Goal: Task Accomplishment & Management: Manage account settings

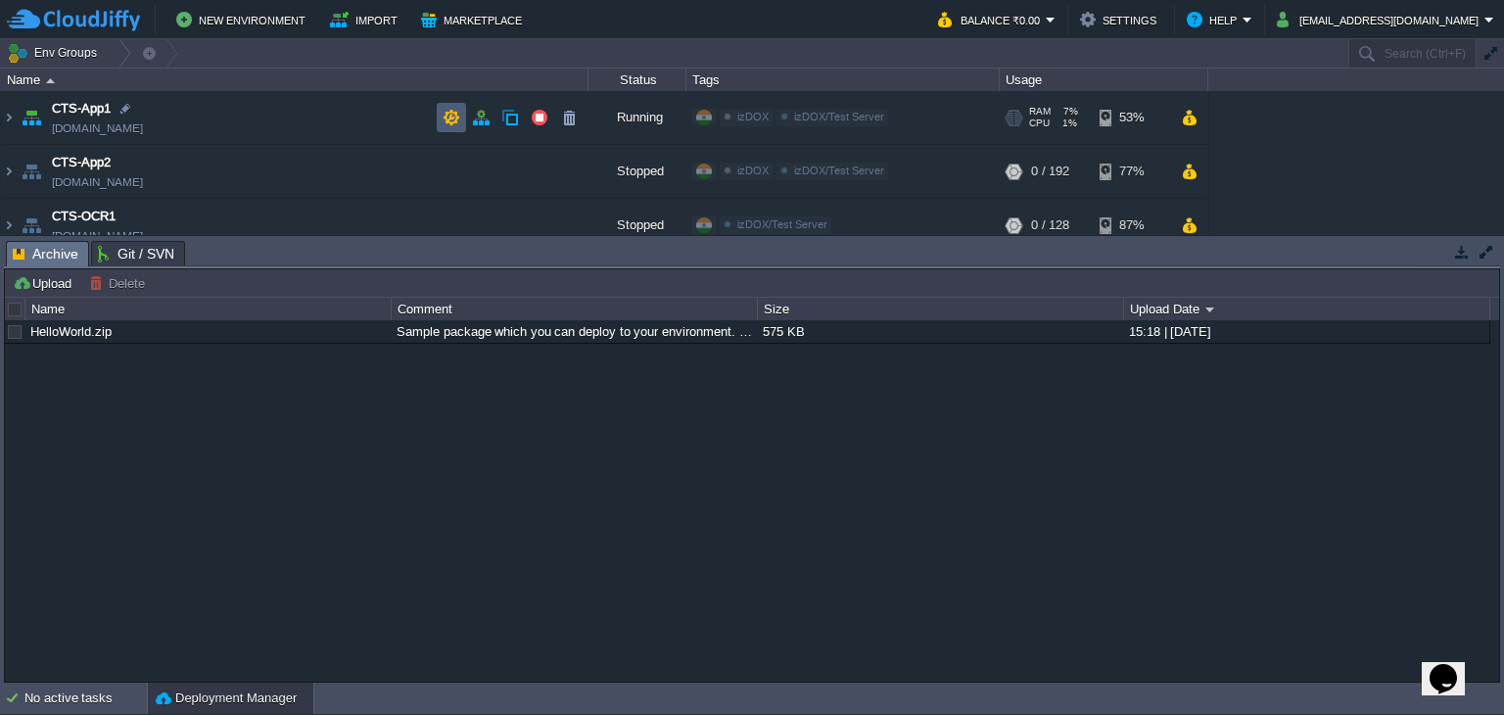
click at [451, 121] on button "button" at bounding box center [452, 118] width 18 height 18
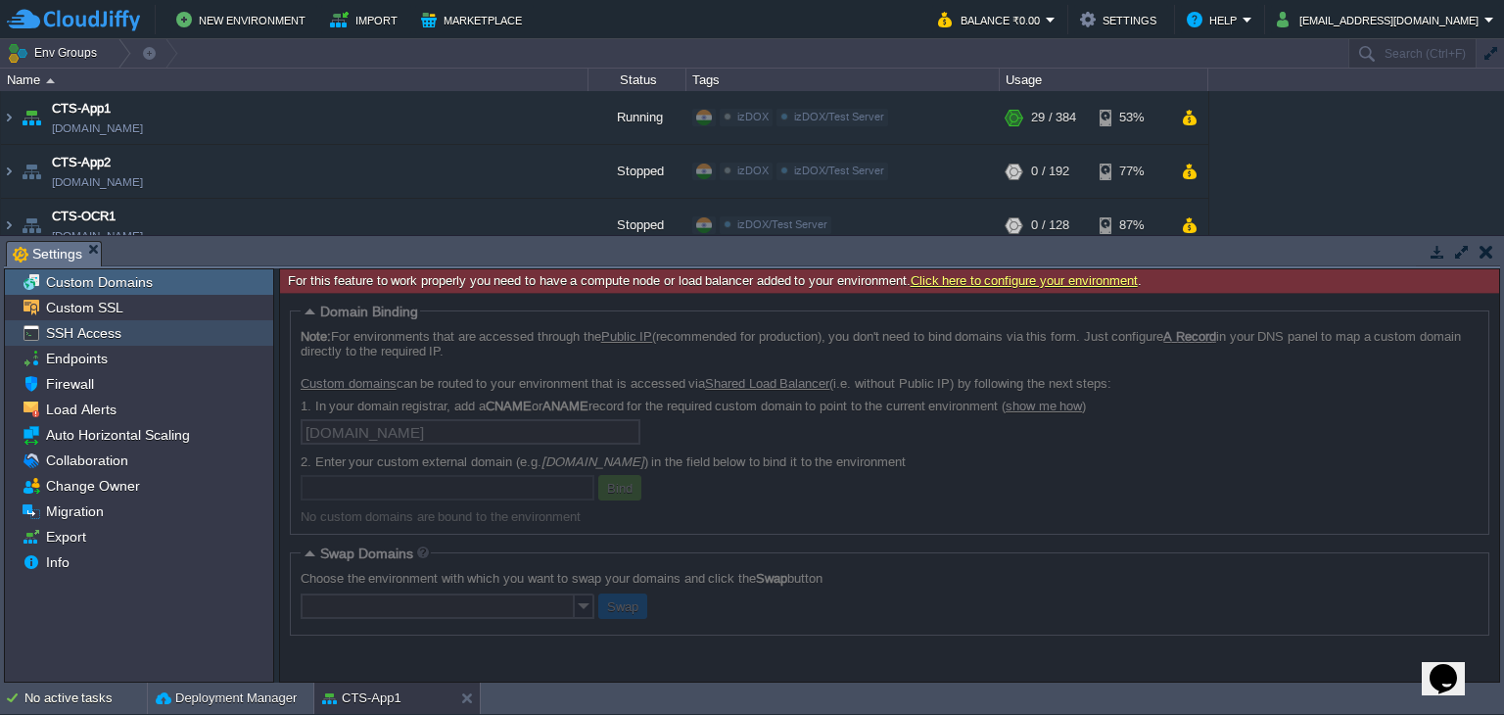
click at [106, 326] on span "SSH Access" at bounding box center [83, 333] width 82 height 18
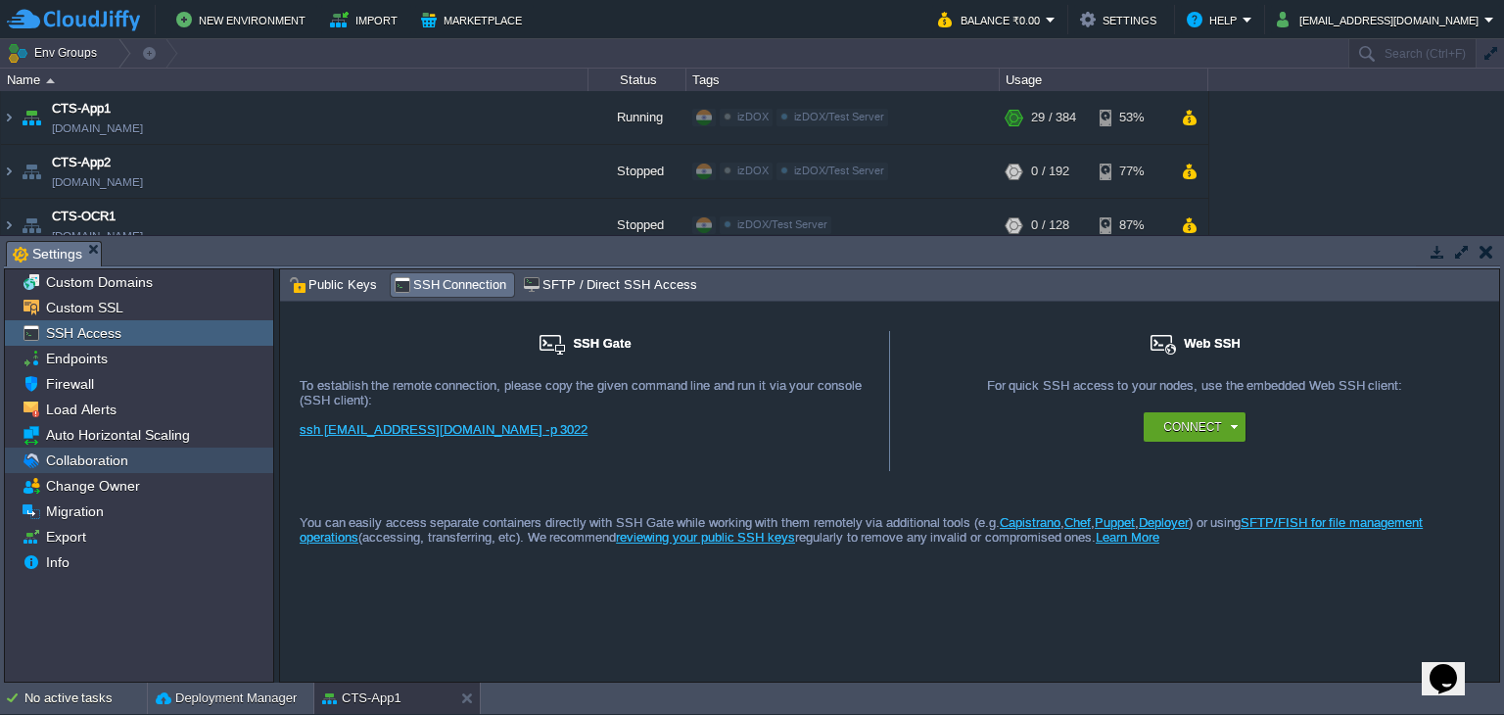
click at [86, 453] on span "Collaboration" at bounding box center [86, 460] width 89 height 18
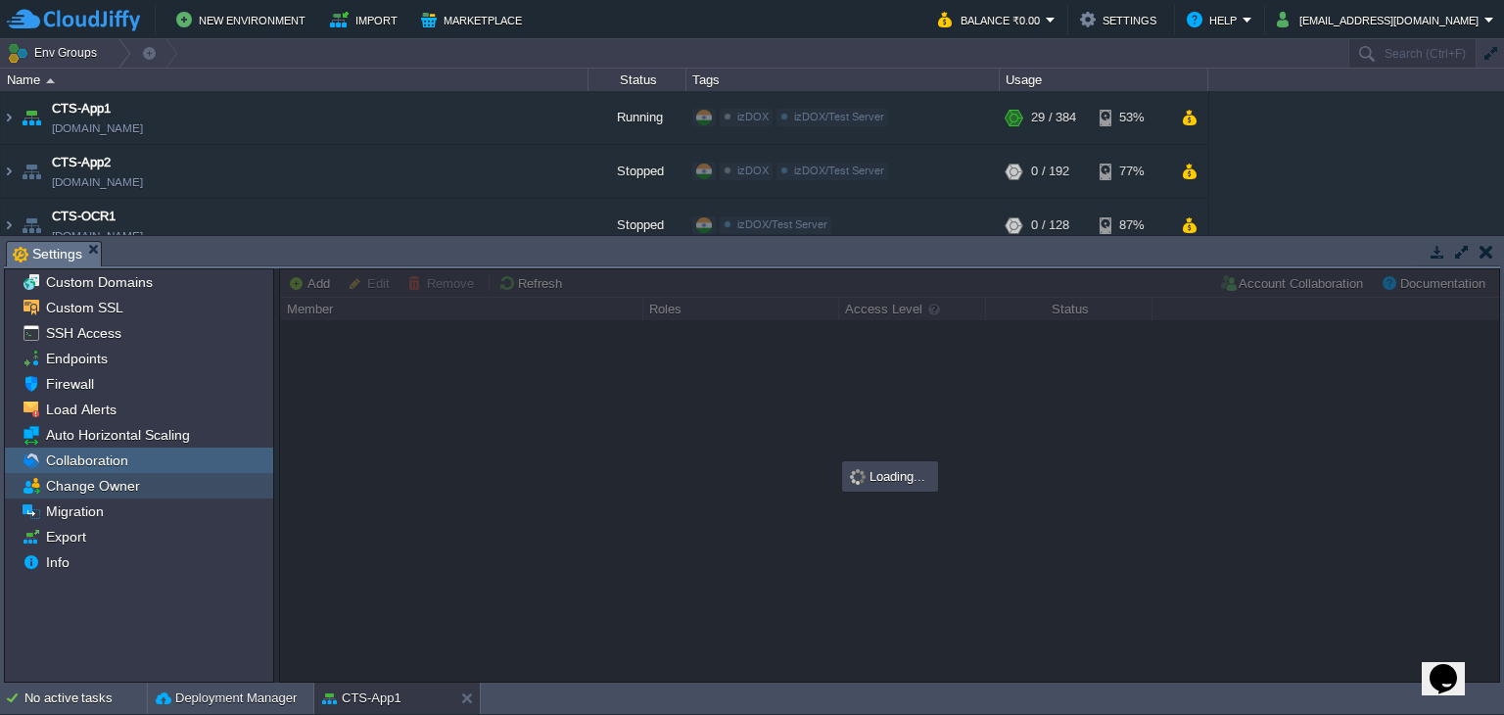
click at [85, 490] on span "Change Owner" at bounding box center [92, 486] width 101 height 18
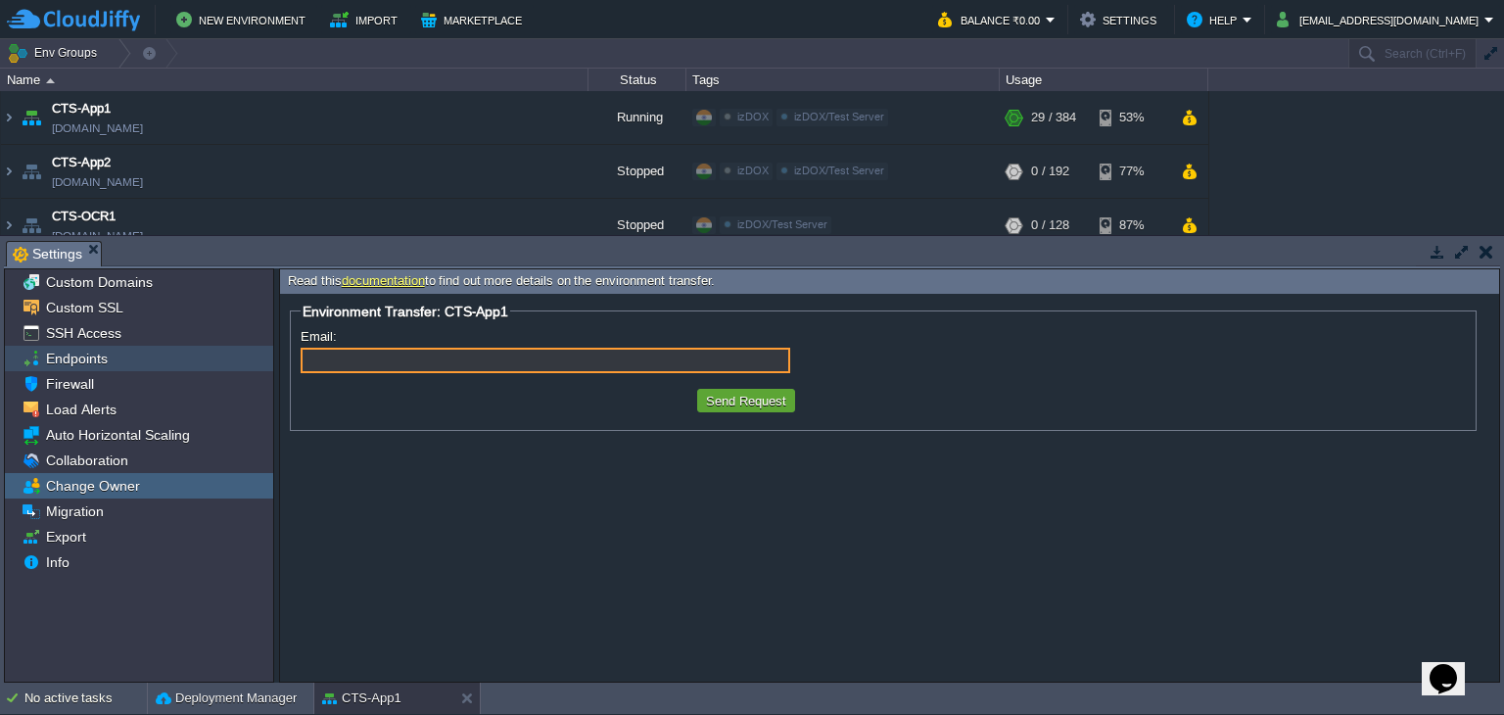
click at [190, 357] on div "Endpoints" at bounding box center [139, 358] width 268 height 25
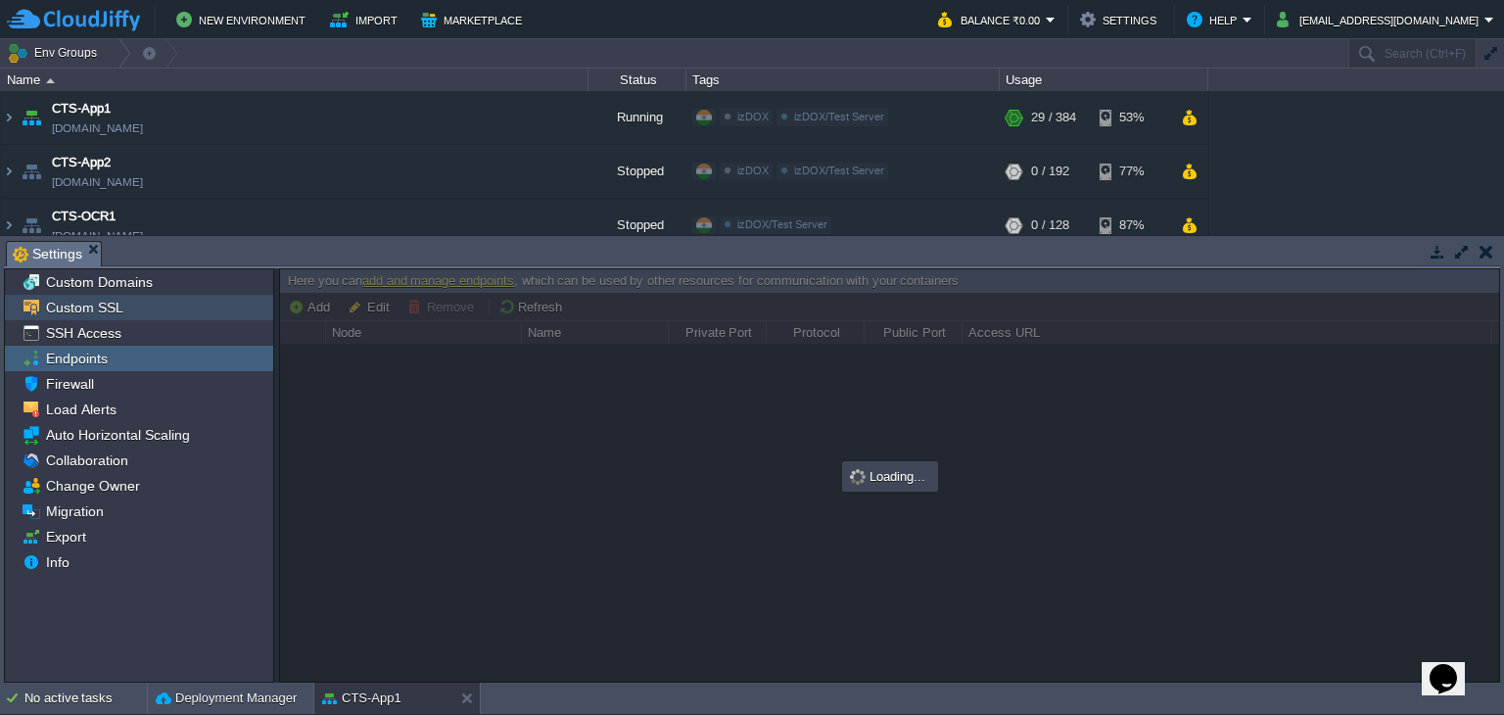
click at [226, 305] on div "Custom SSL" at bounding box center [139, 307] width 268 height 25
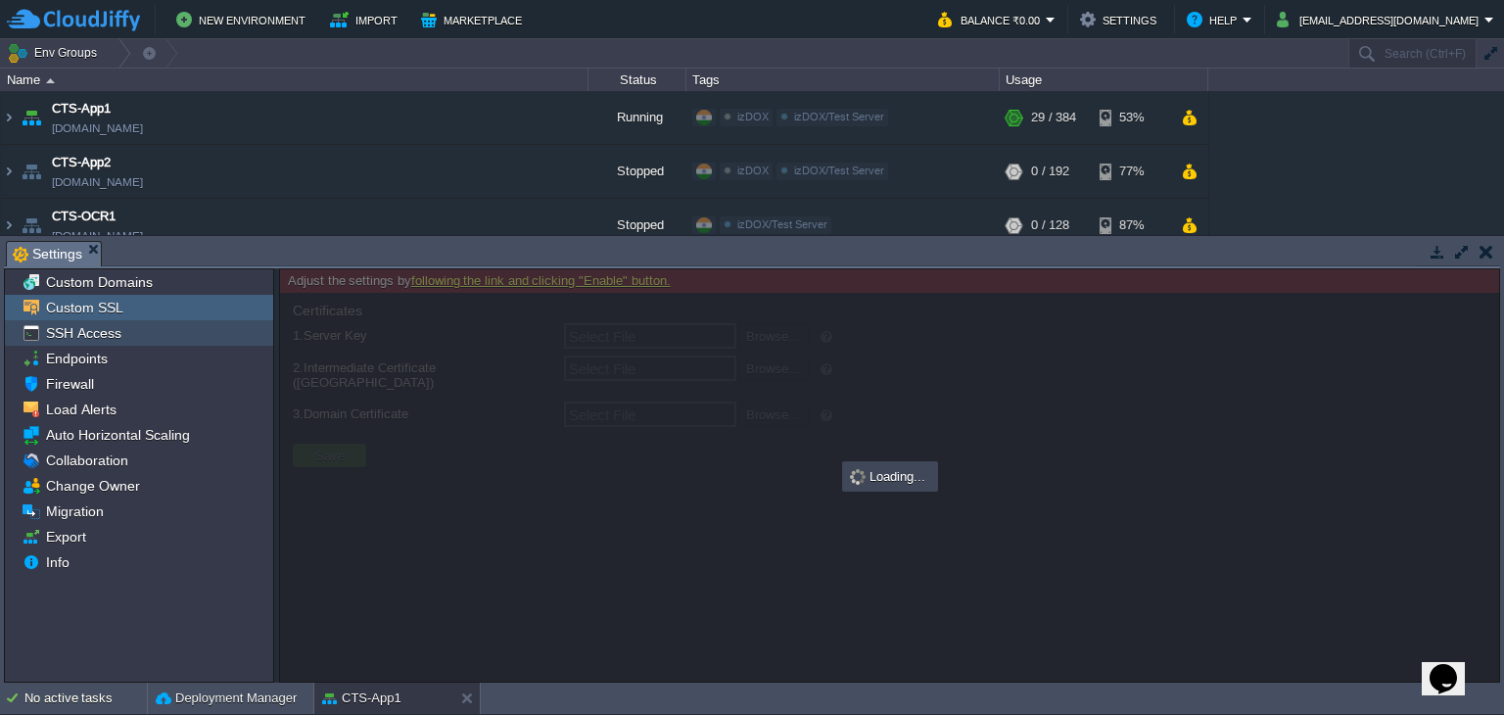
click at [189, 344] on div "SSH Access" at bounding box center [139, 332] width 268 height 25
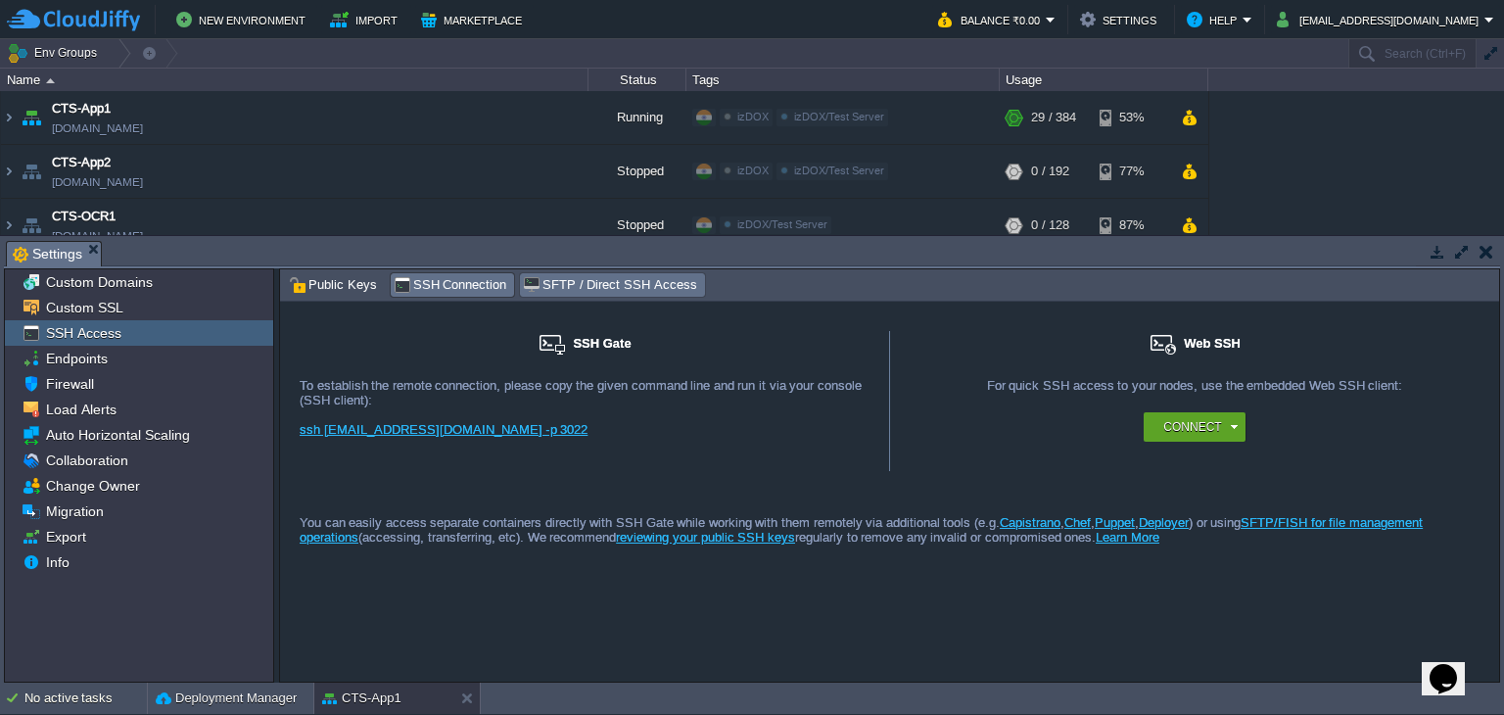
click at [597, 289] on span "SFTP / Direct SSH Access" at bounding box center [609, 285] width 173 height 22
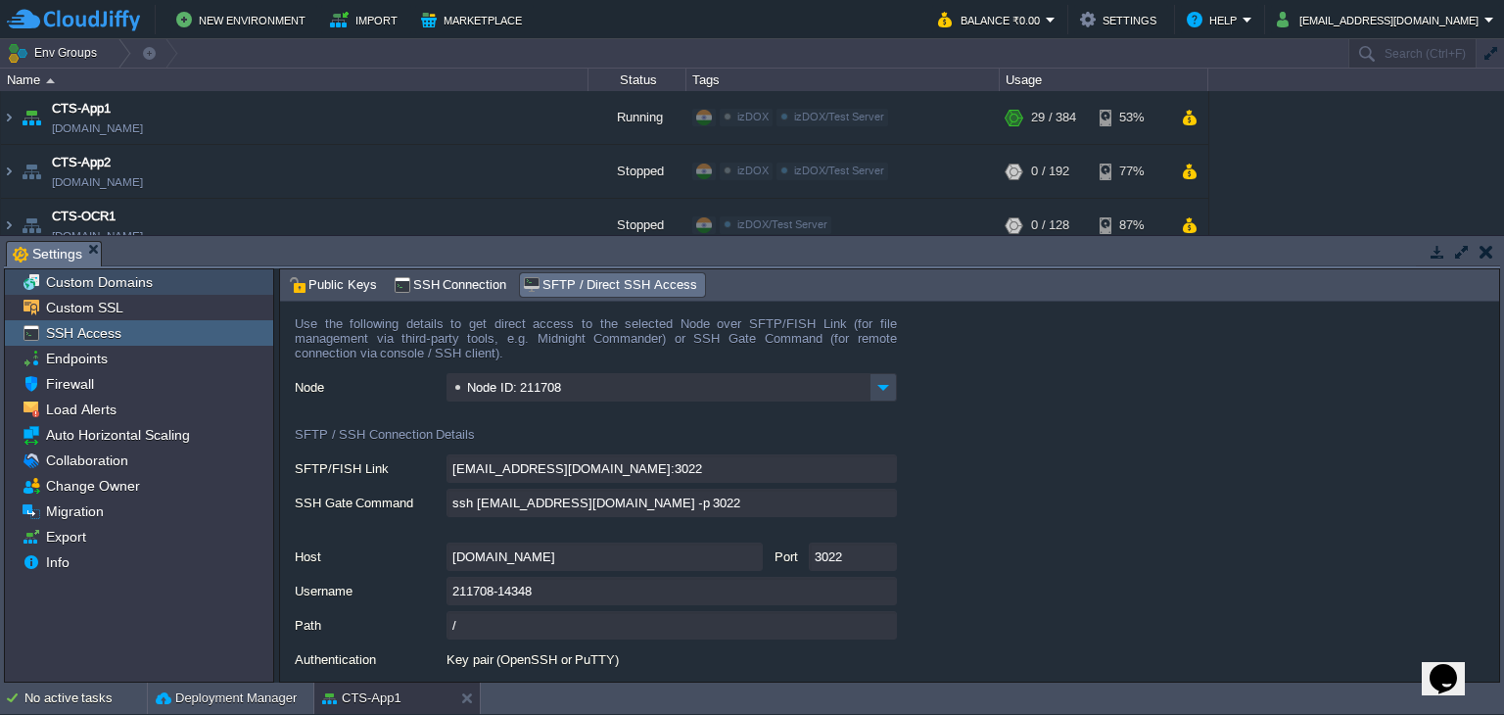
click at [141, 282] on span "Custom Domains" at bounding box center [99, 282] width 114 height 18
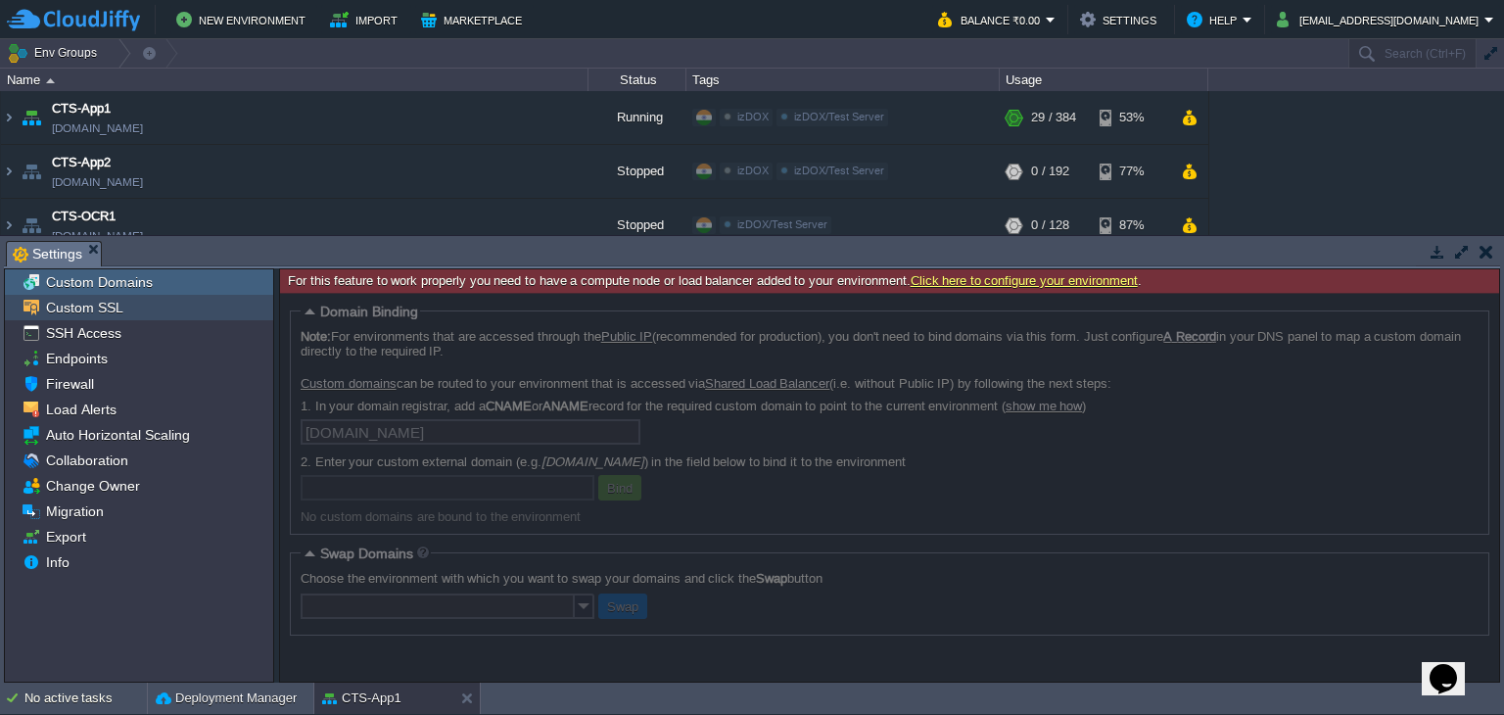
click at [133, 306] on div "Custom SSL" at bounding box center [139, 307] width 268 height 25
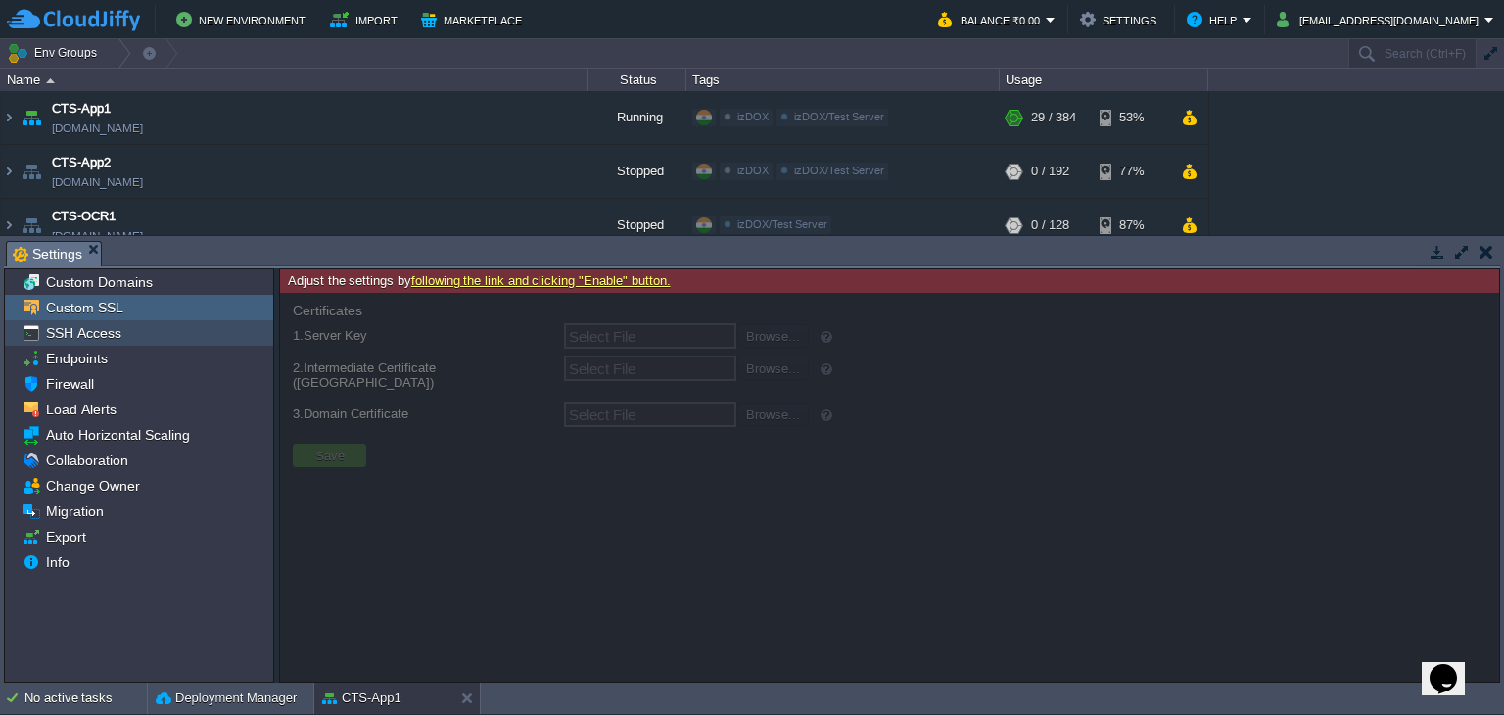
click at [162, 338] on div "SSH Access" at bounding box center [139, 332] width 268 height 25
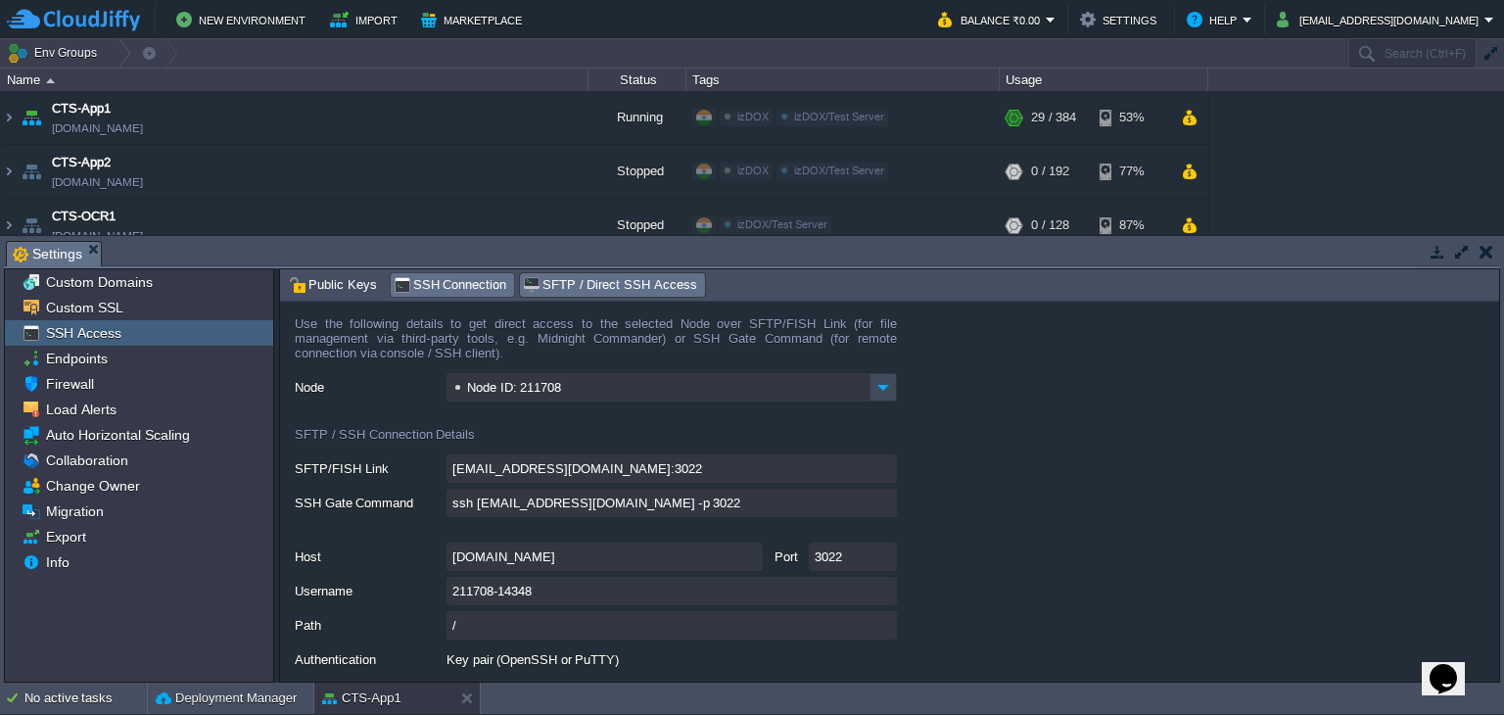
click at [447, 295] on span "SSH Connection" at bounding box center [451, 285] width 114 height 22
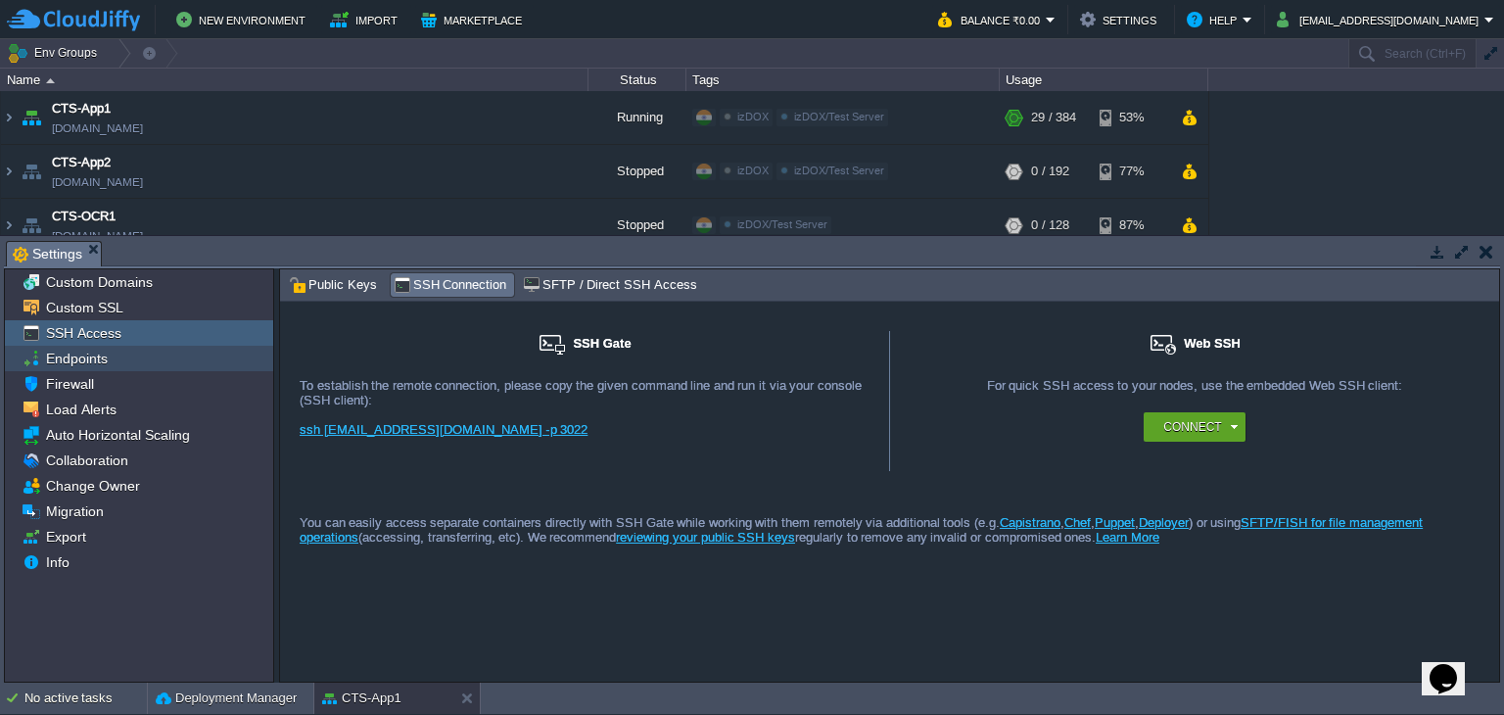
click at [57, 348] on div "Endpoints" at bounding box center [139, 358] width 268 height 25
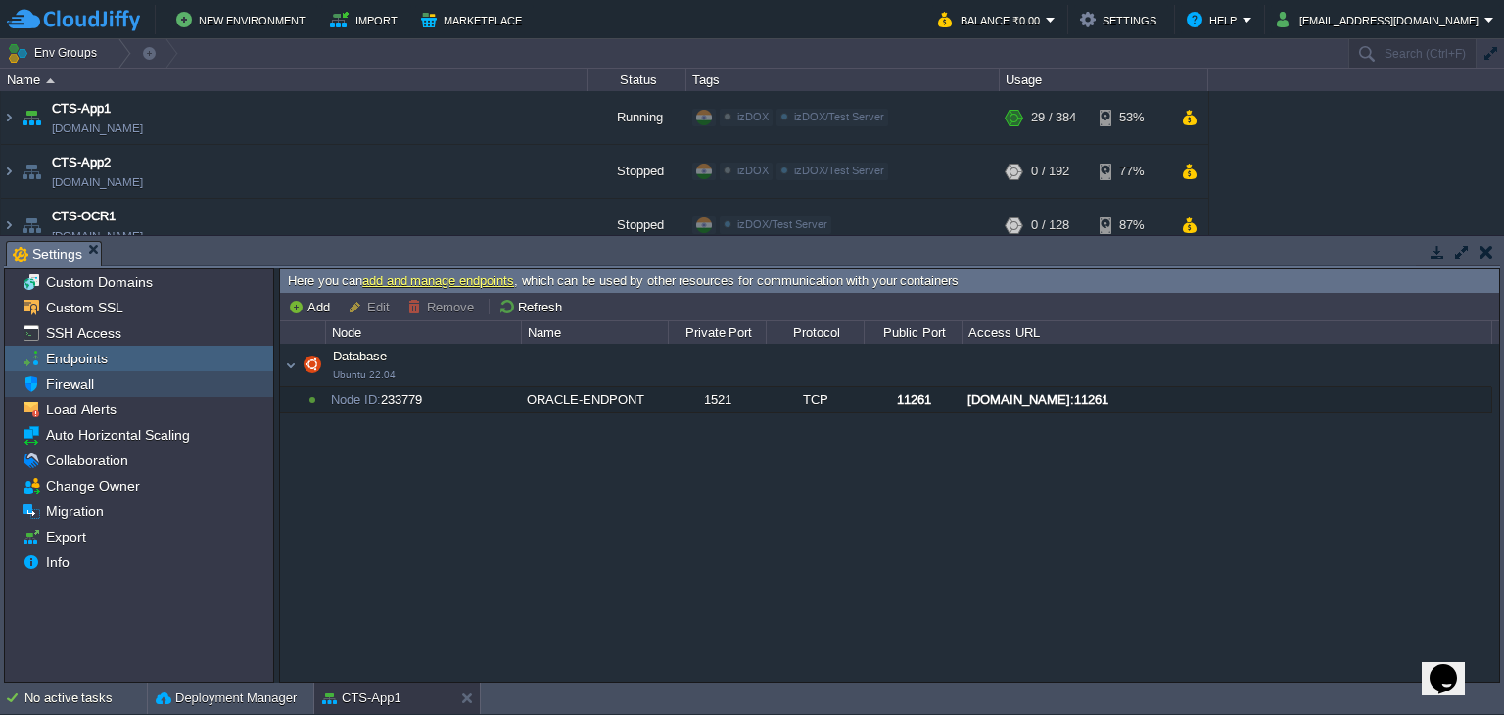
click at [57, 388] on span "Firewall" at bounding box center [69, 384] width 55 height 18
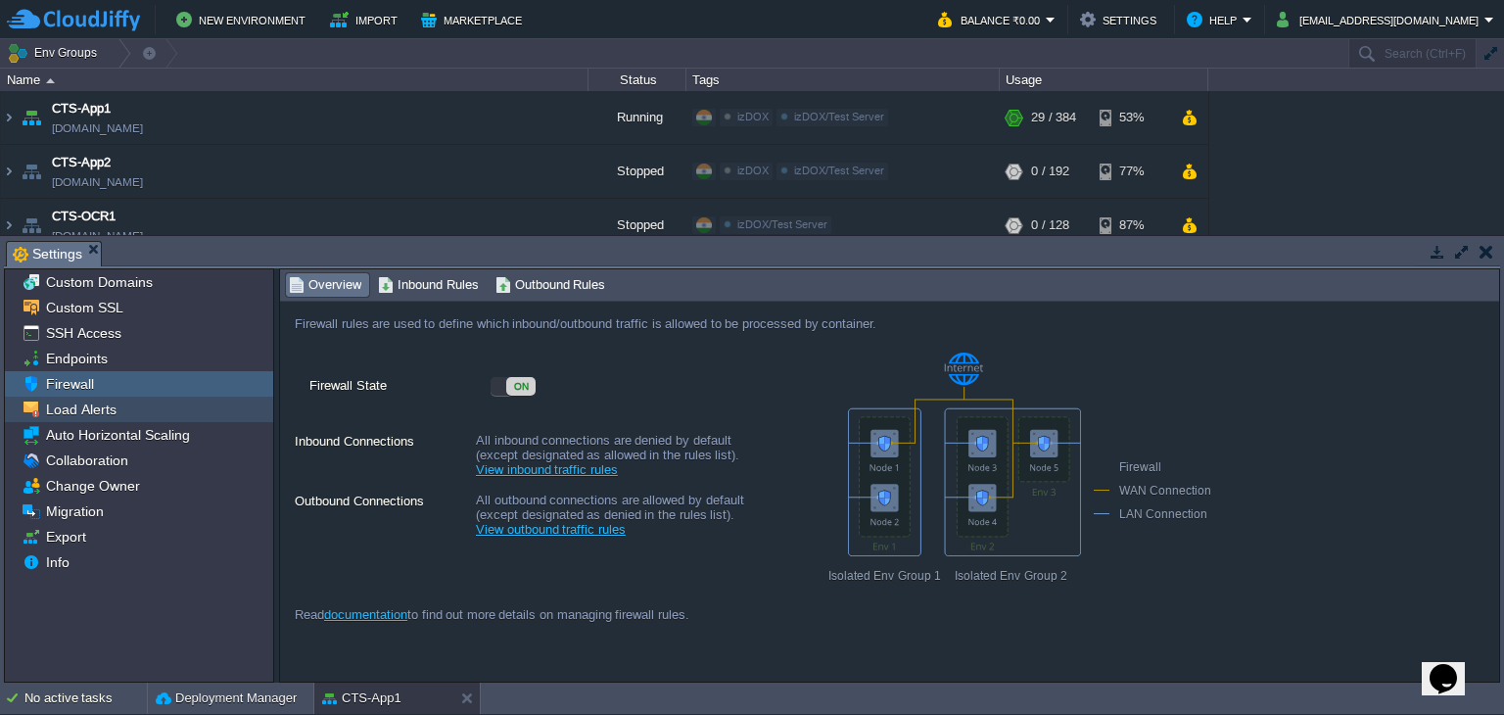
click at [57, 411] on span "Load Alerts" at bounding box center [80, 409] width 77 height 18
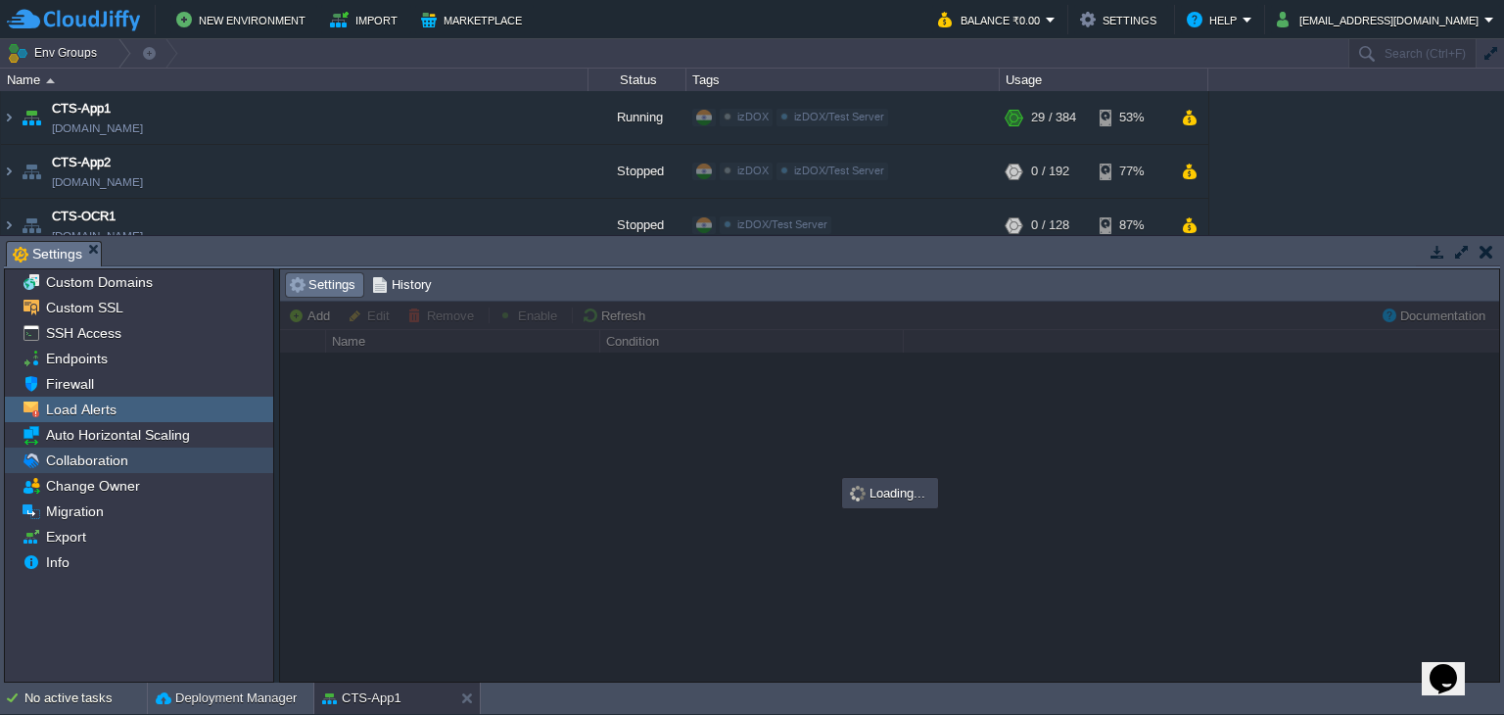
click at [59, 469] on span "Collaboration" at bounding box center [86, 460] width 89 height 18
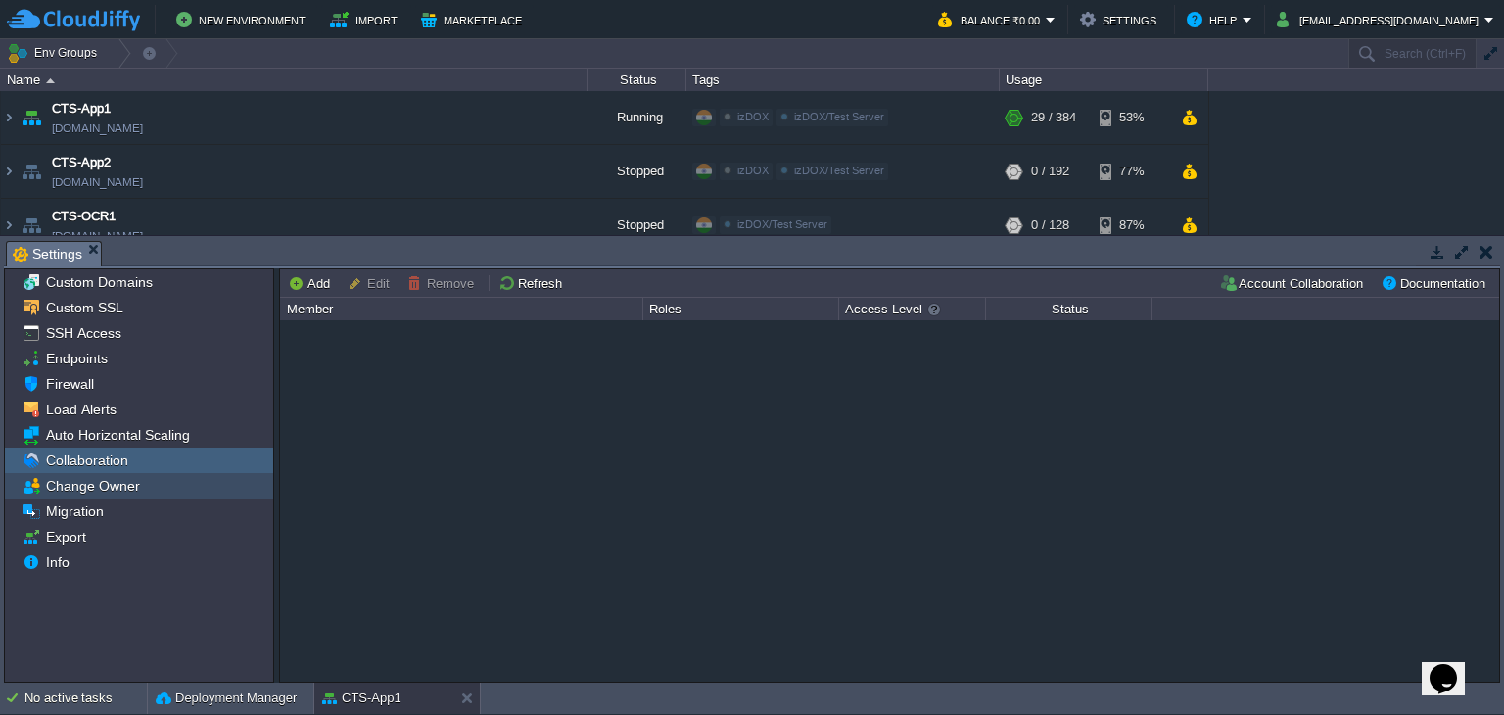
click at [67, 494] on span "Change Owner" at bounding box center [92, 486] width 101 height 18
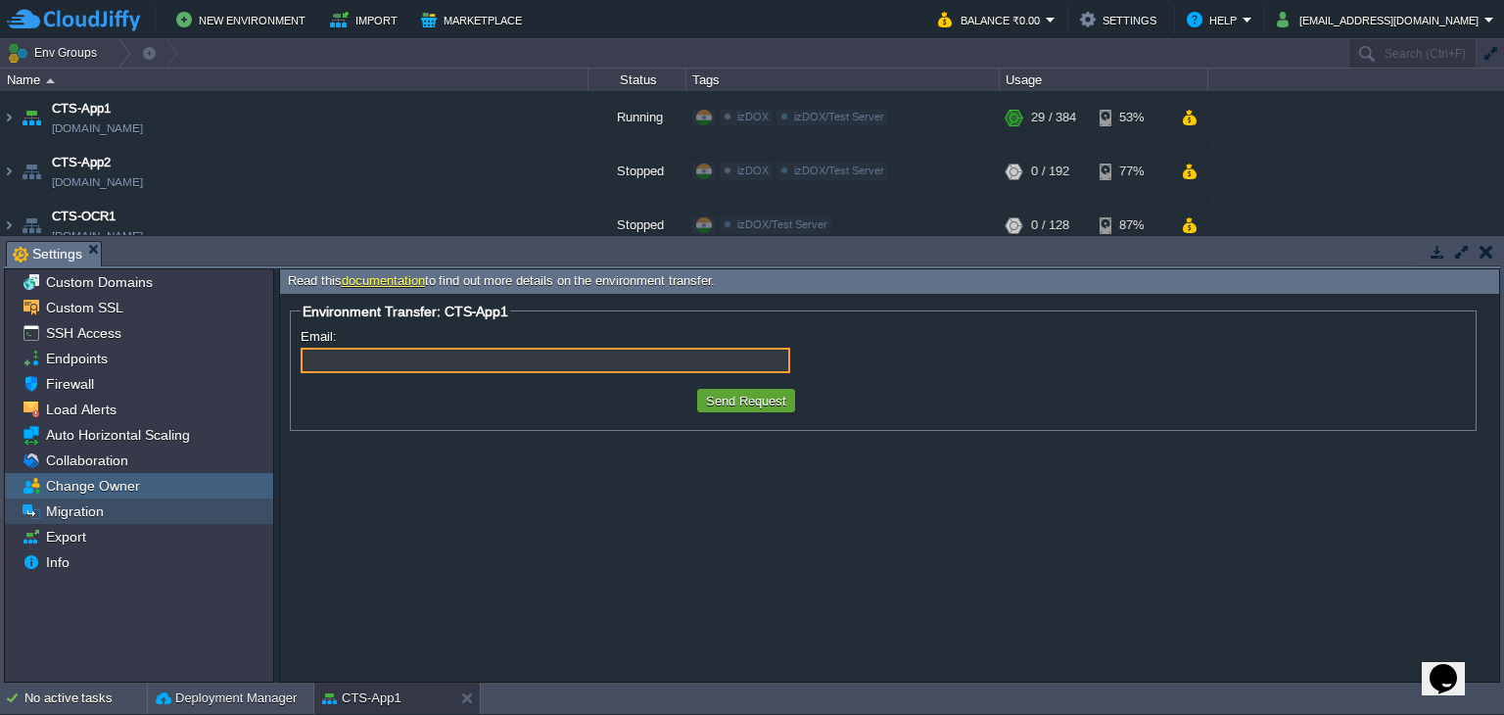
click at [115, 511] on div "Migration" at bounding box center [139, 510] width 268 height 25
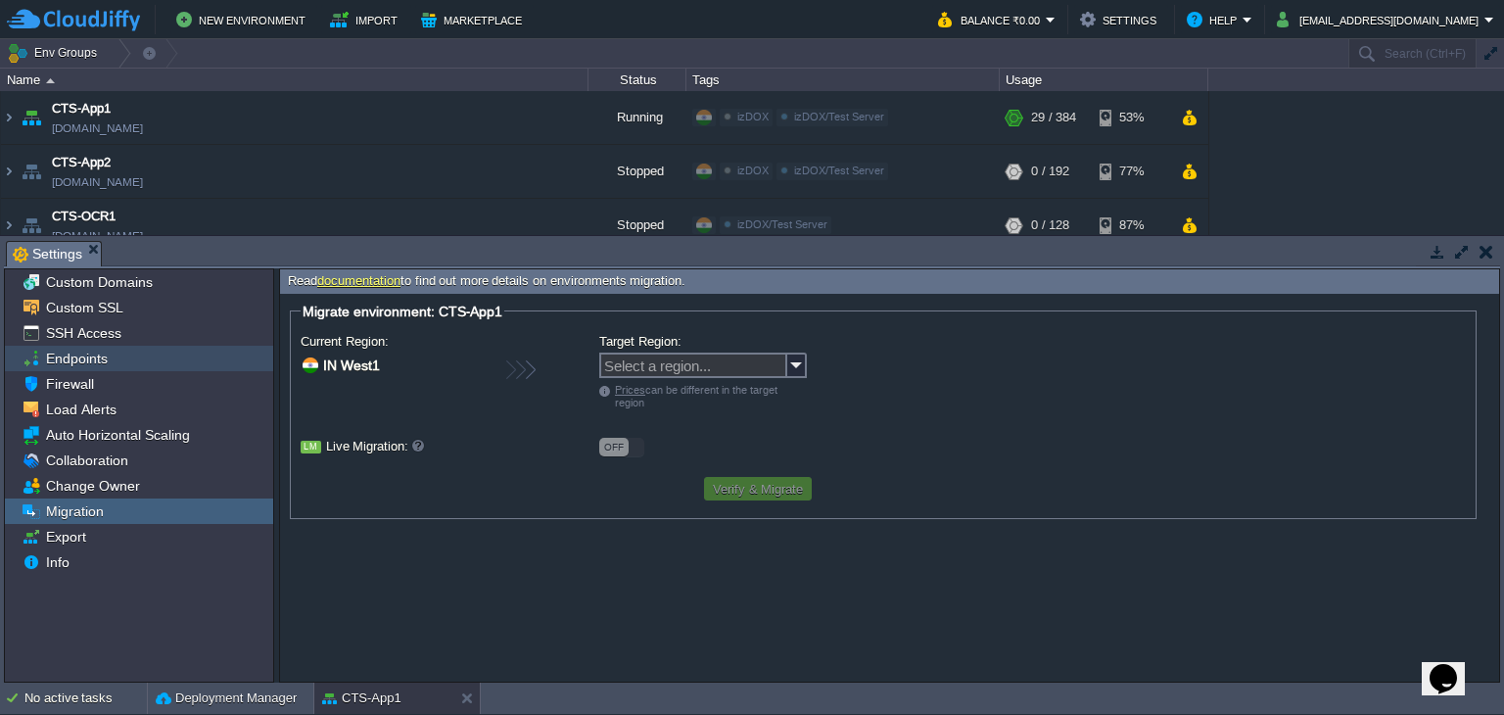
click at [139, 359] on div "Endpoints" at bounding box center [139, 358] width 268 height 25
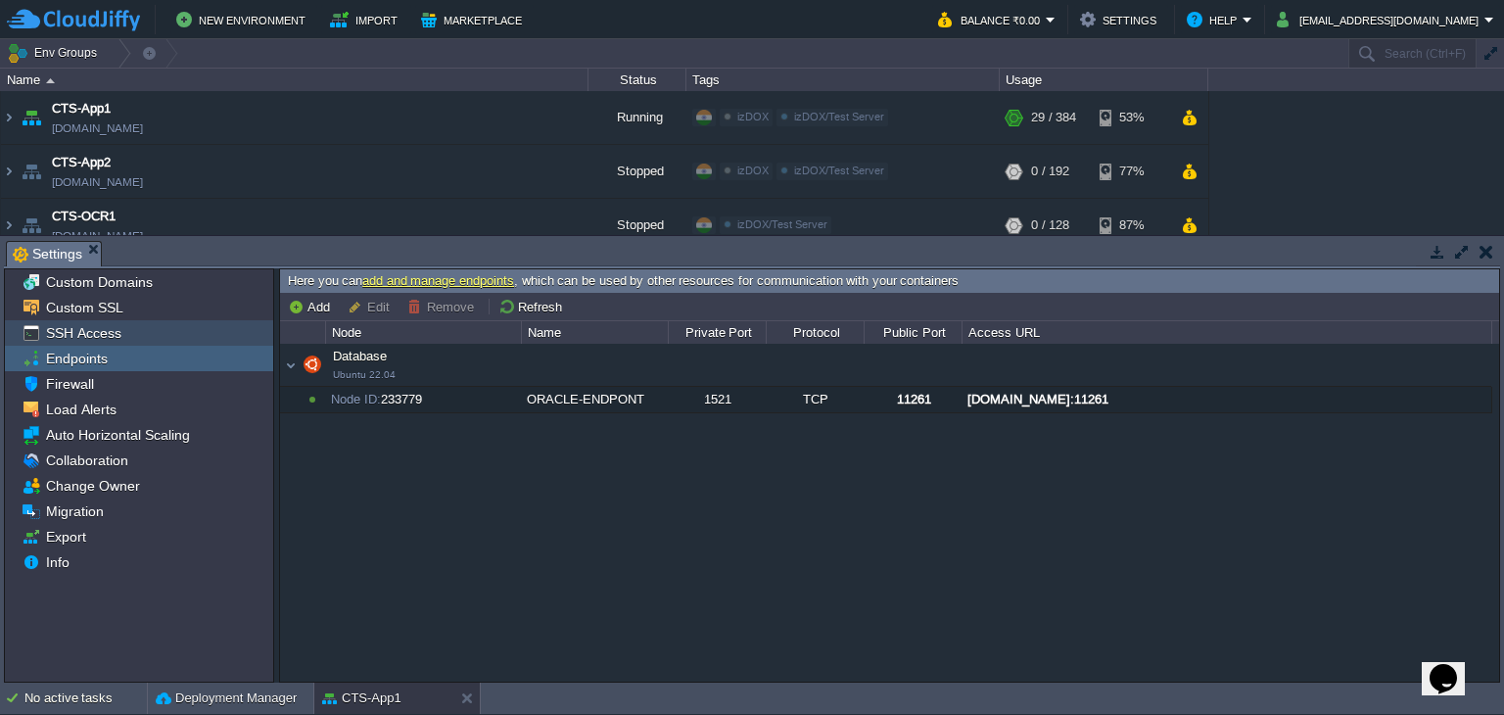
click at [147, 332] on div "SSH Access" at bounding box center [139, 332] width 268 height 25
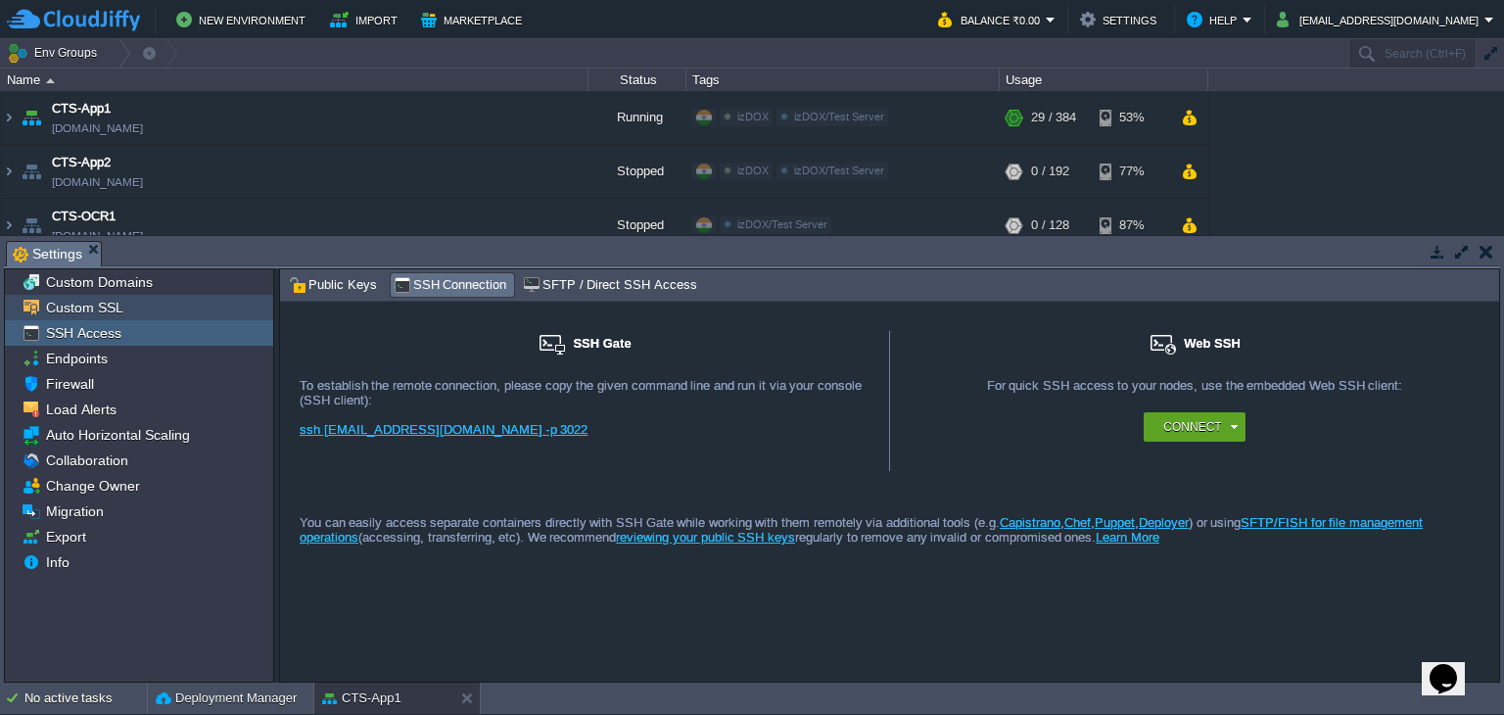
click at [122, 306] on div "Custom SSL" at bounding box center [139, 307] width 268 height 25
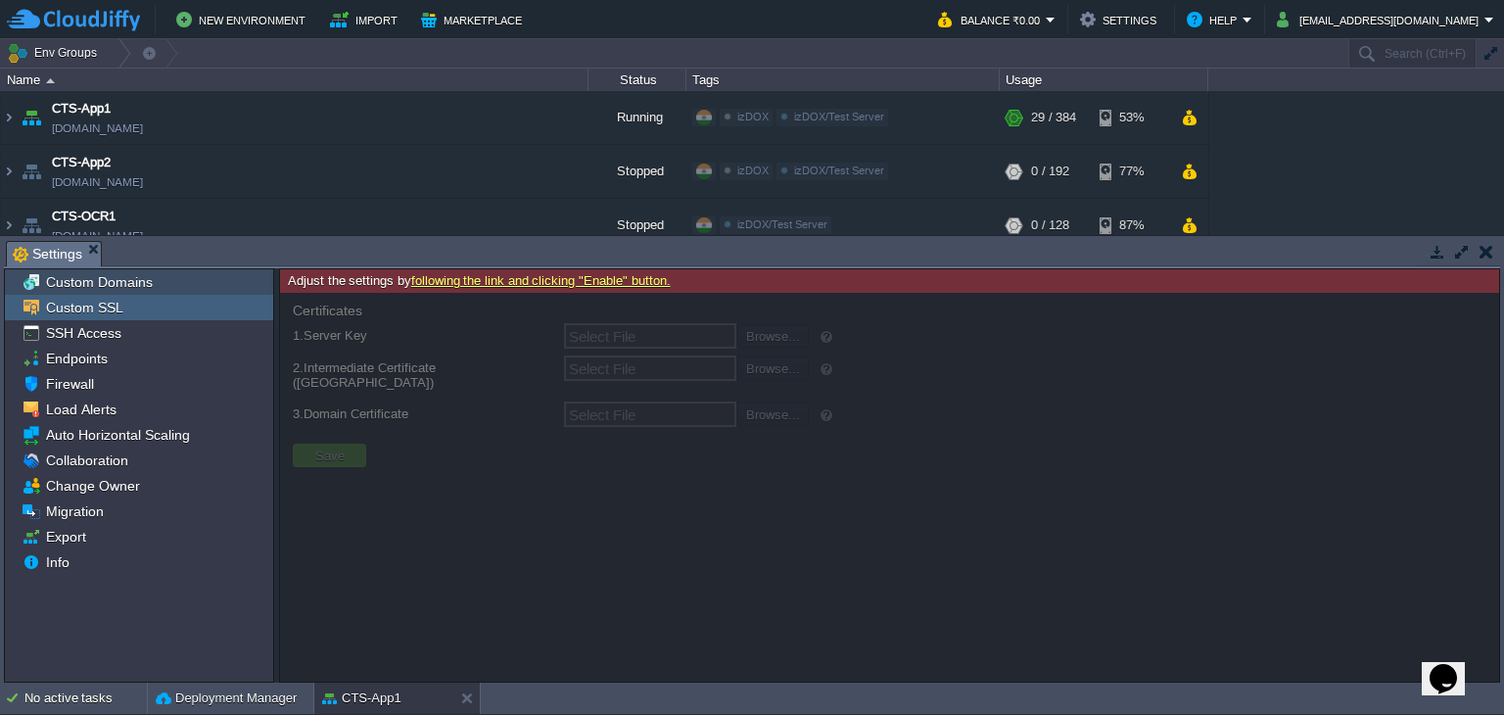
click at [169, 271] on div "Custom Domains" at bounding box center [139, 281] width 268 height 25
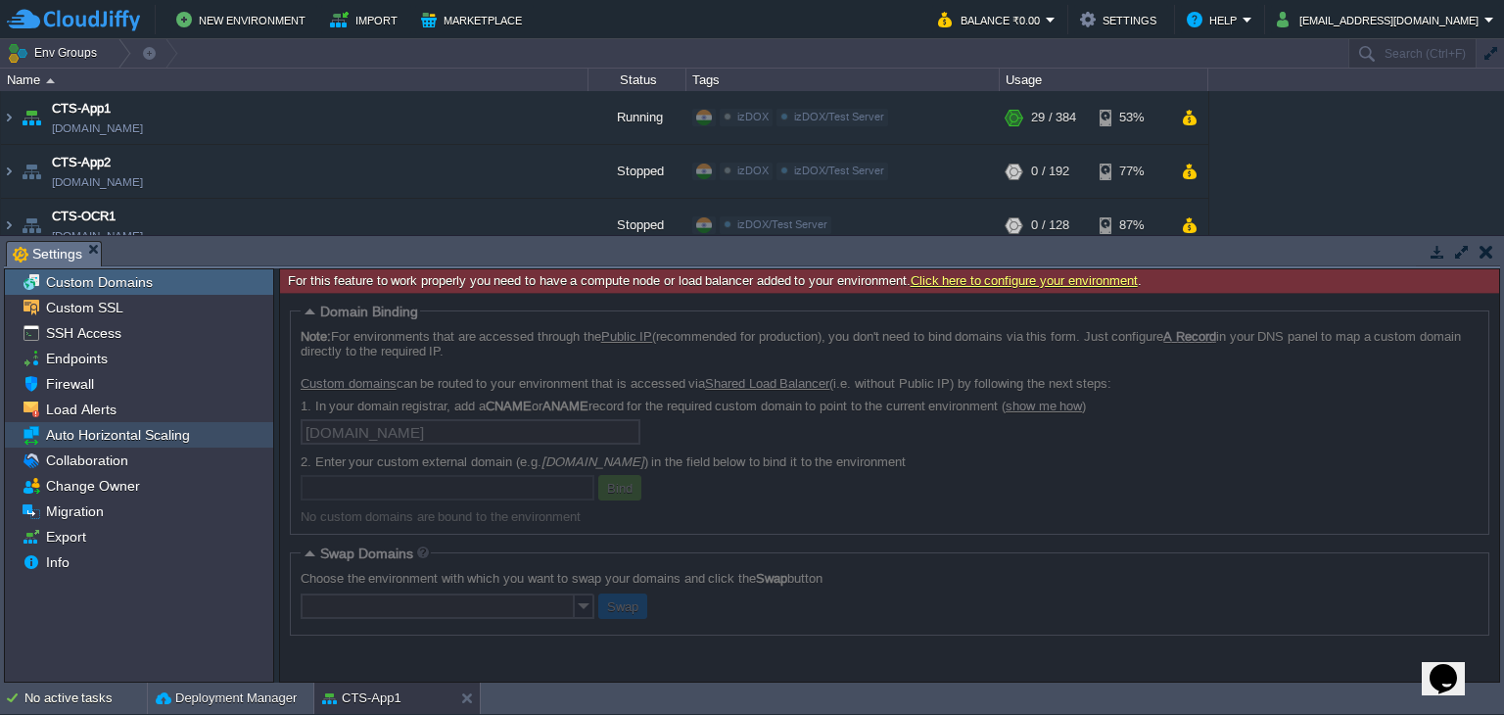
click at [165, 432] on span "Auto Horizontal Scaling" at bounding box center [117, 435] width 151 height 18
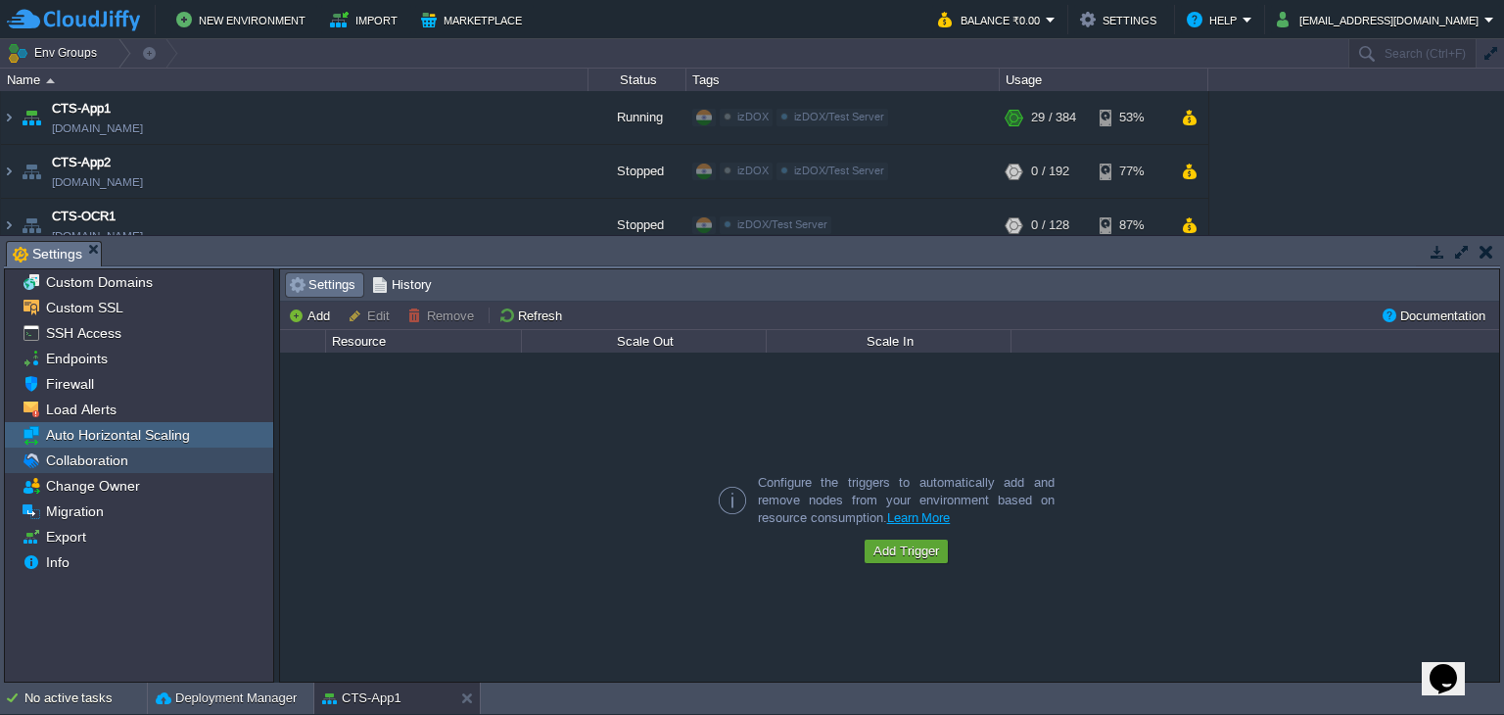
click at [141, 466] on div "Collaboration" at bounding box center [139, 459] width 268 height 25
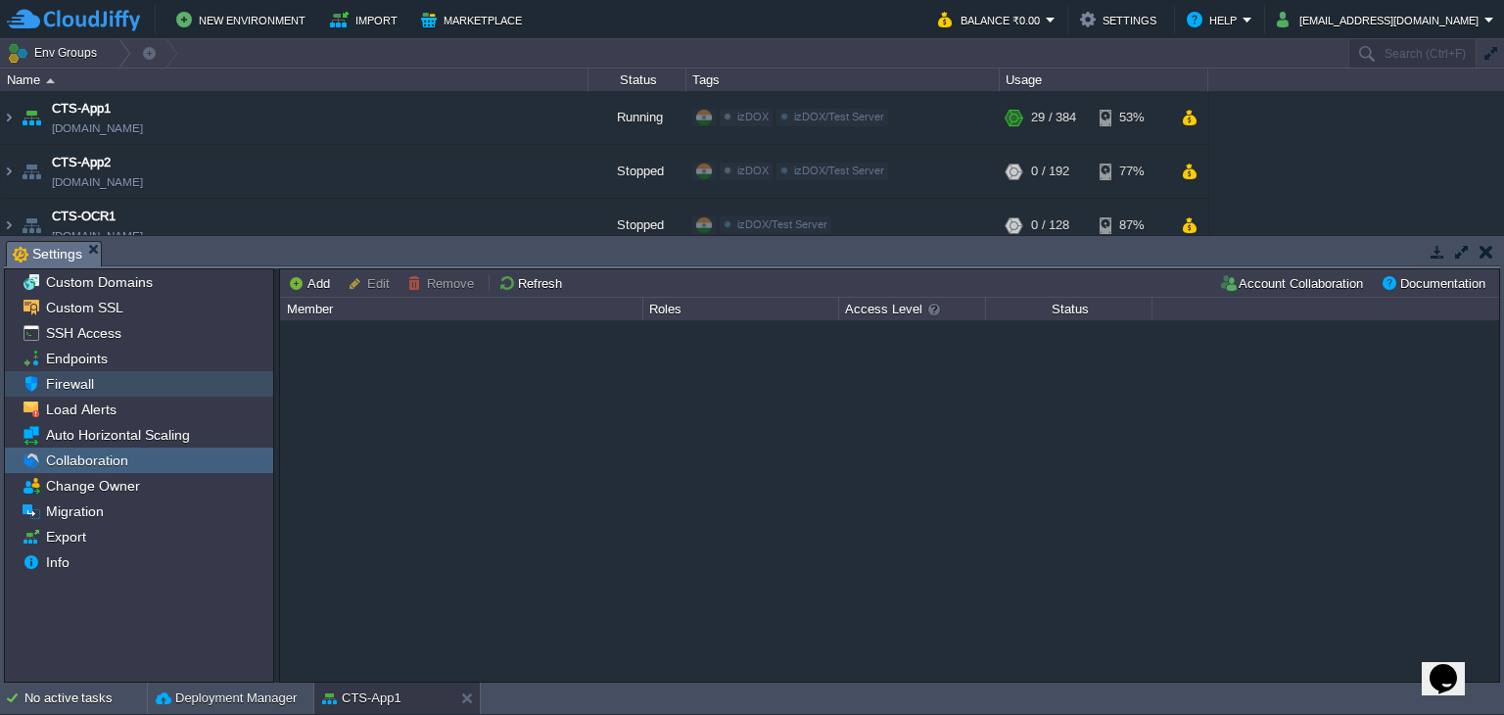
click at [109, 377] on div "Firewall" at bounding box center [139, 383] width 268 height 25
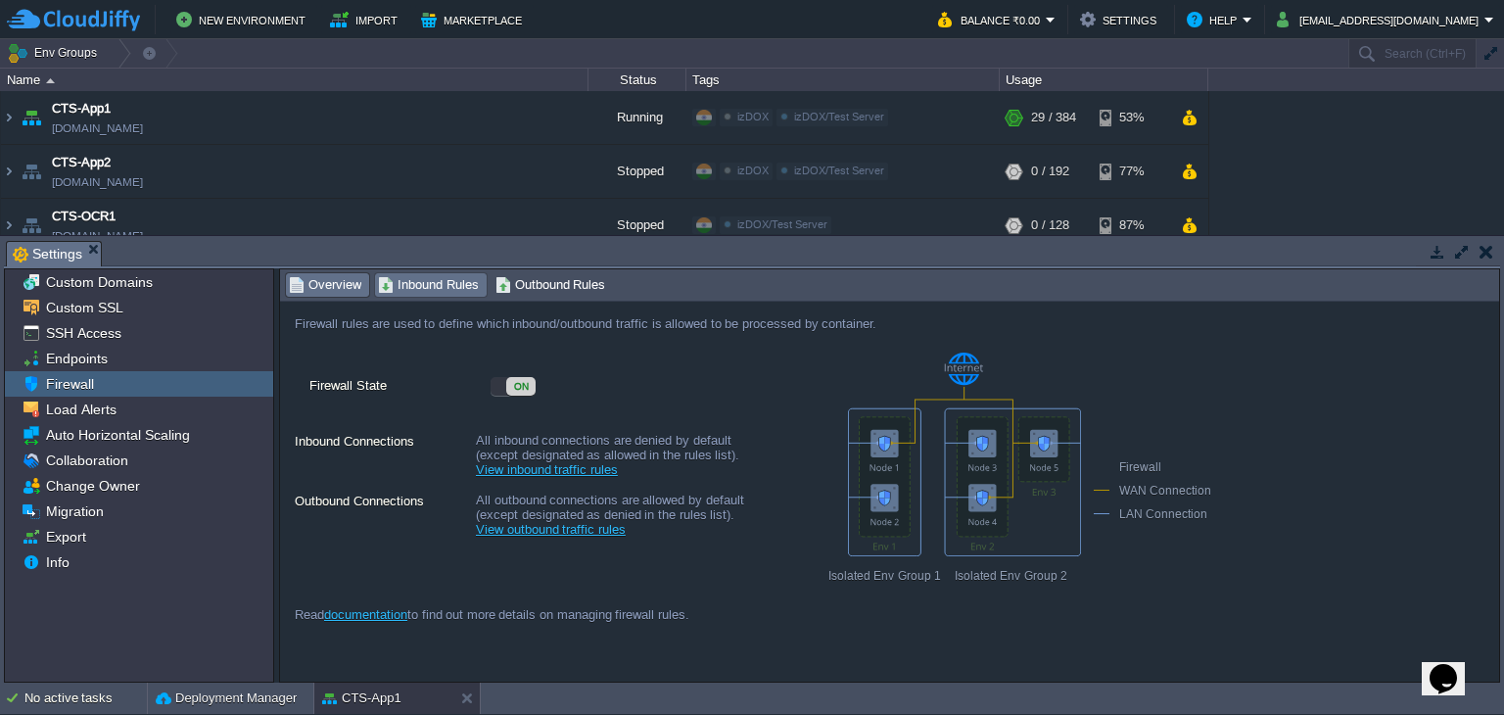
click at [415, 295] on span "Inbound Rules" at bounding box center [428, 285] width 101 height 22
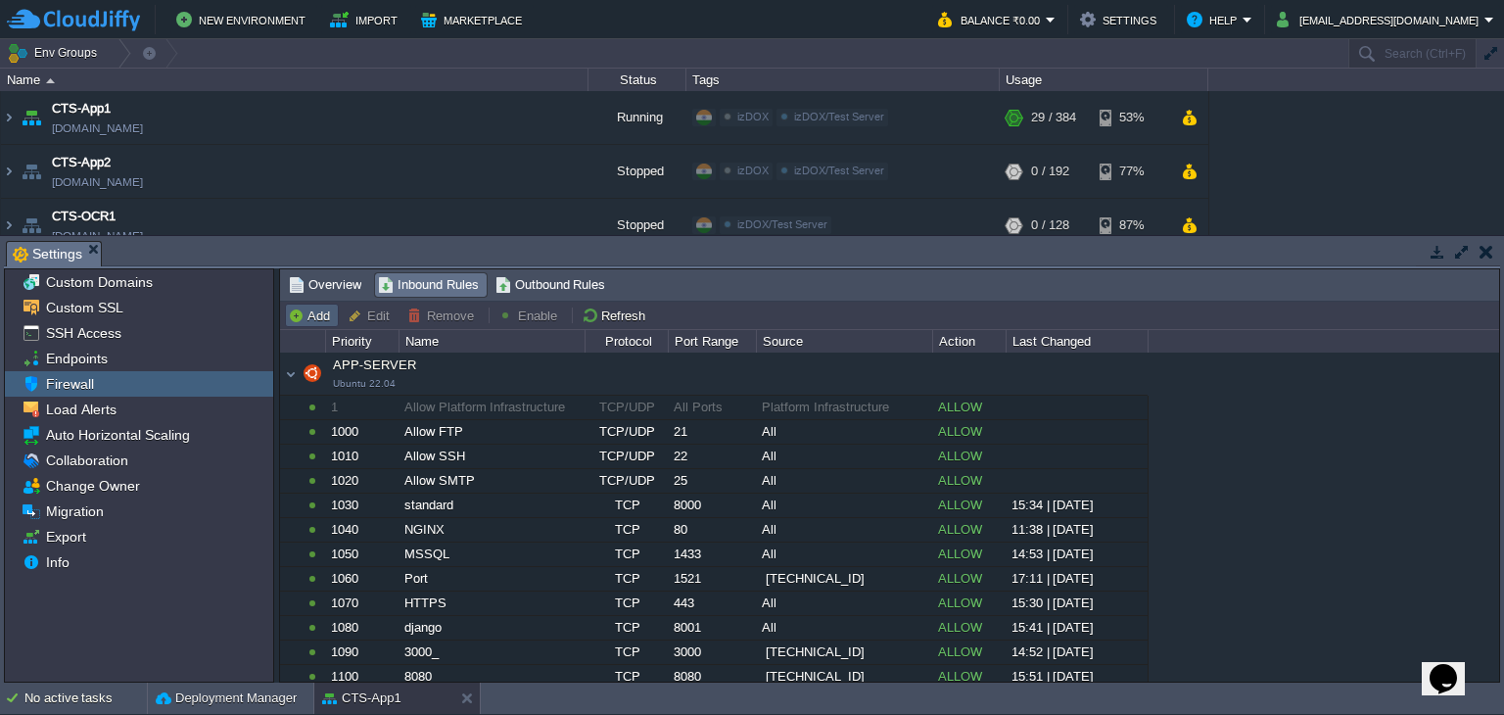
click at [313, 310] on button "Add" at bounding box center [312, 315] width 48 height 18
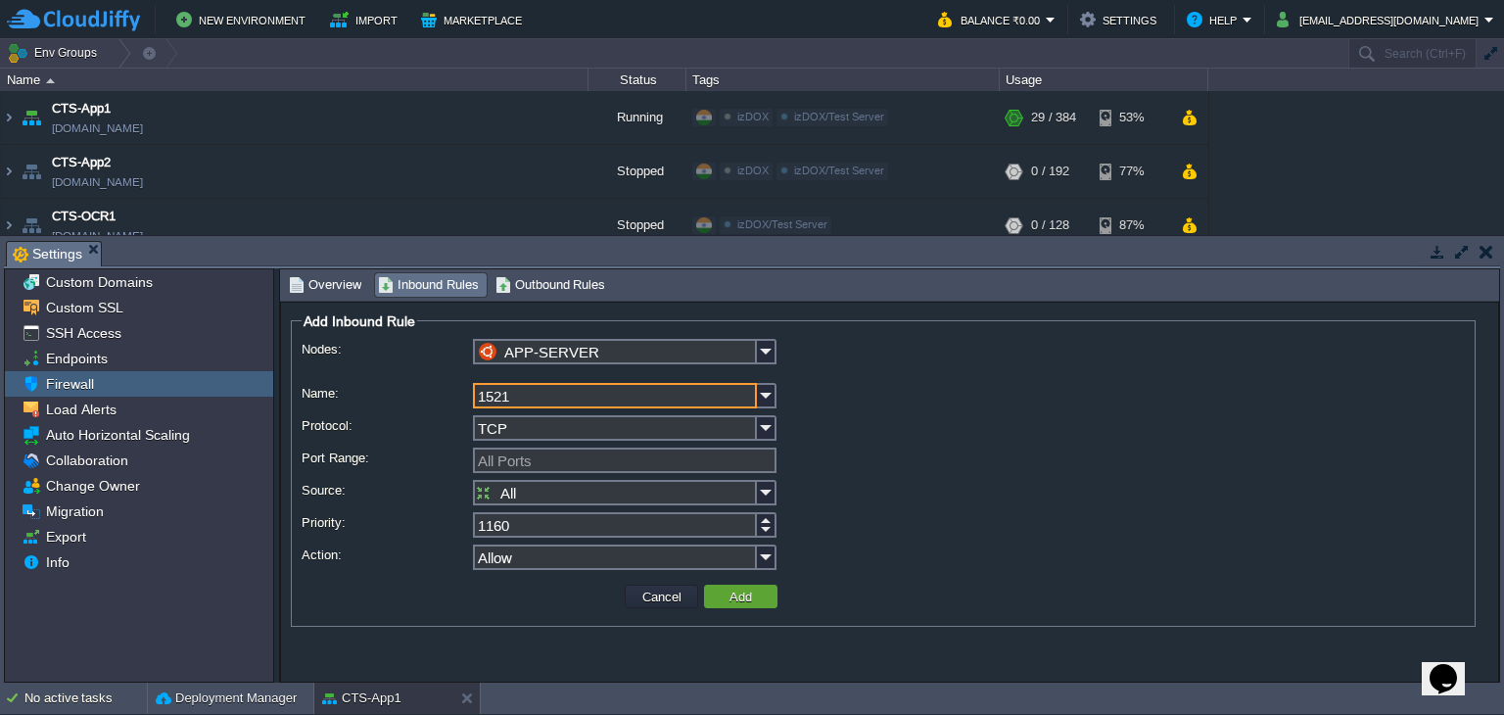
type input "1521"
click at [570, 461] on input "Port Range:" at bounding box center [625, 459] width 304 height 25
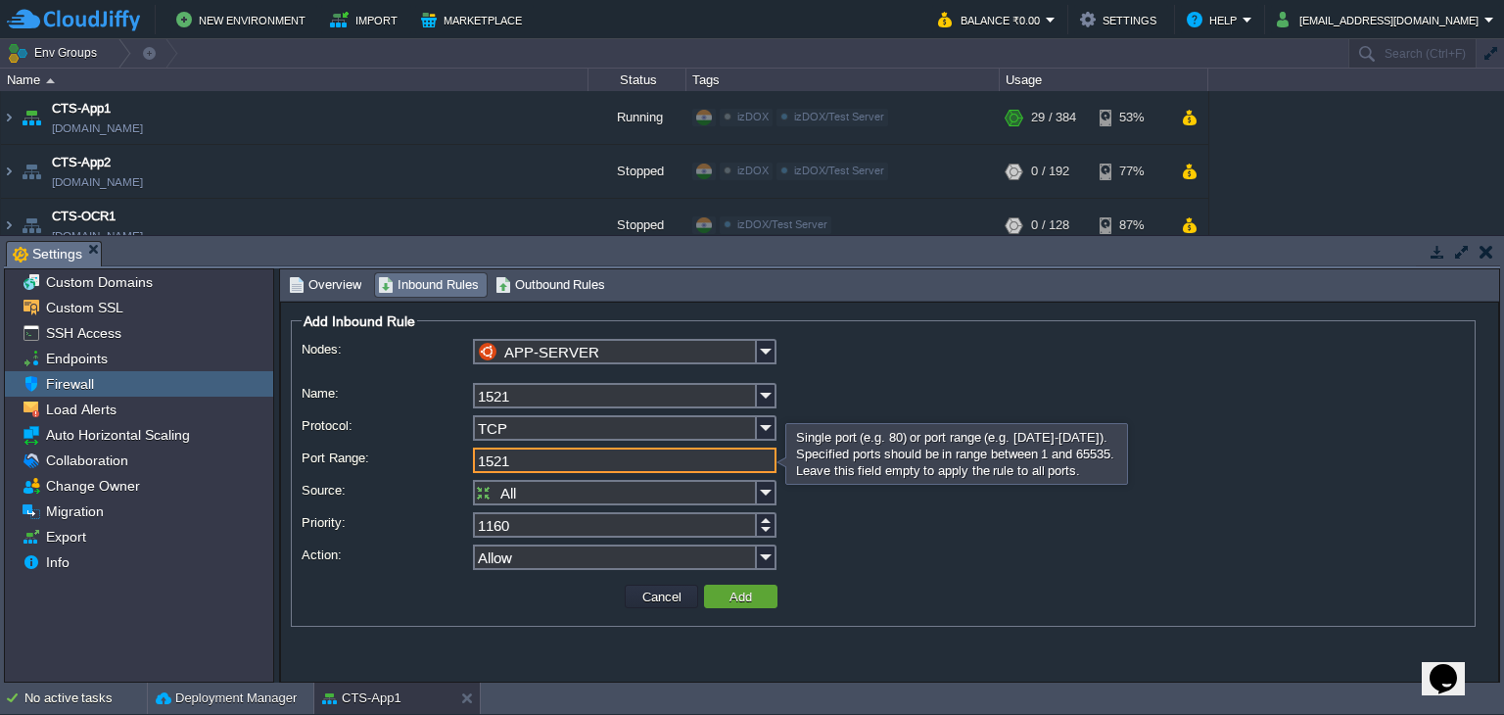
type input "1521"
click at [560, 494] on input "All" at bounding box center [615, 492] width 284 height 25
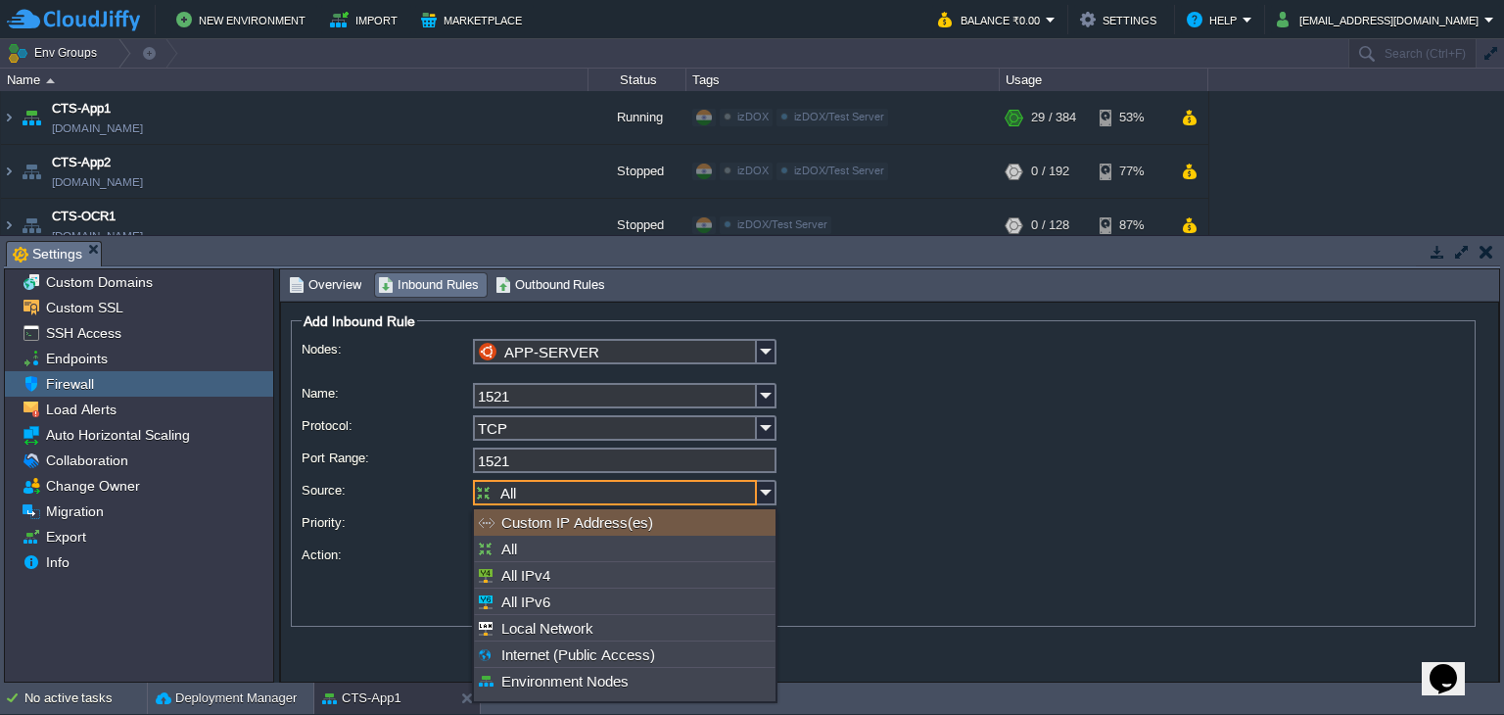
click at [591, 510] on div "Custom IP Address(es)" at bounding box center [625, 522] width 302 height 26
type input "Custom IP Address(es)"
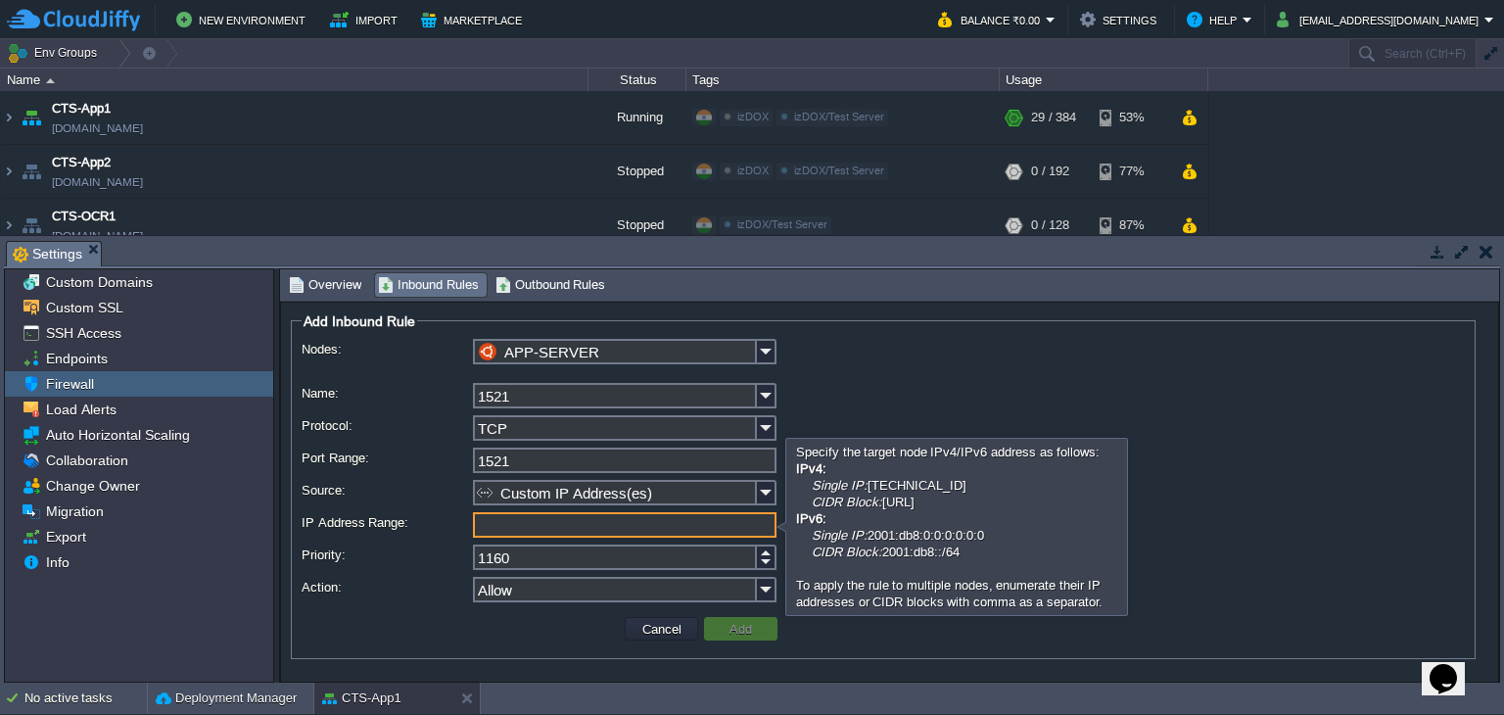
paste input "[TECHNICAL_ID]"
type input "[TECHNICAL_ID]"
click at [724, 629] on button "Add" at bounding box center [741, 629] width 34 height 18
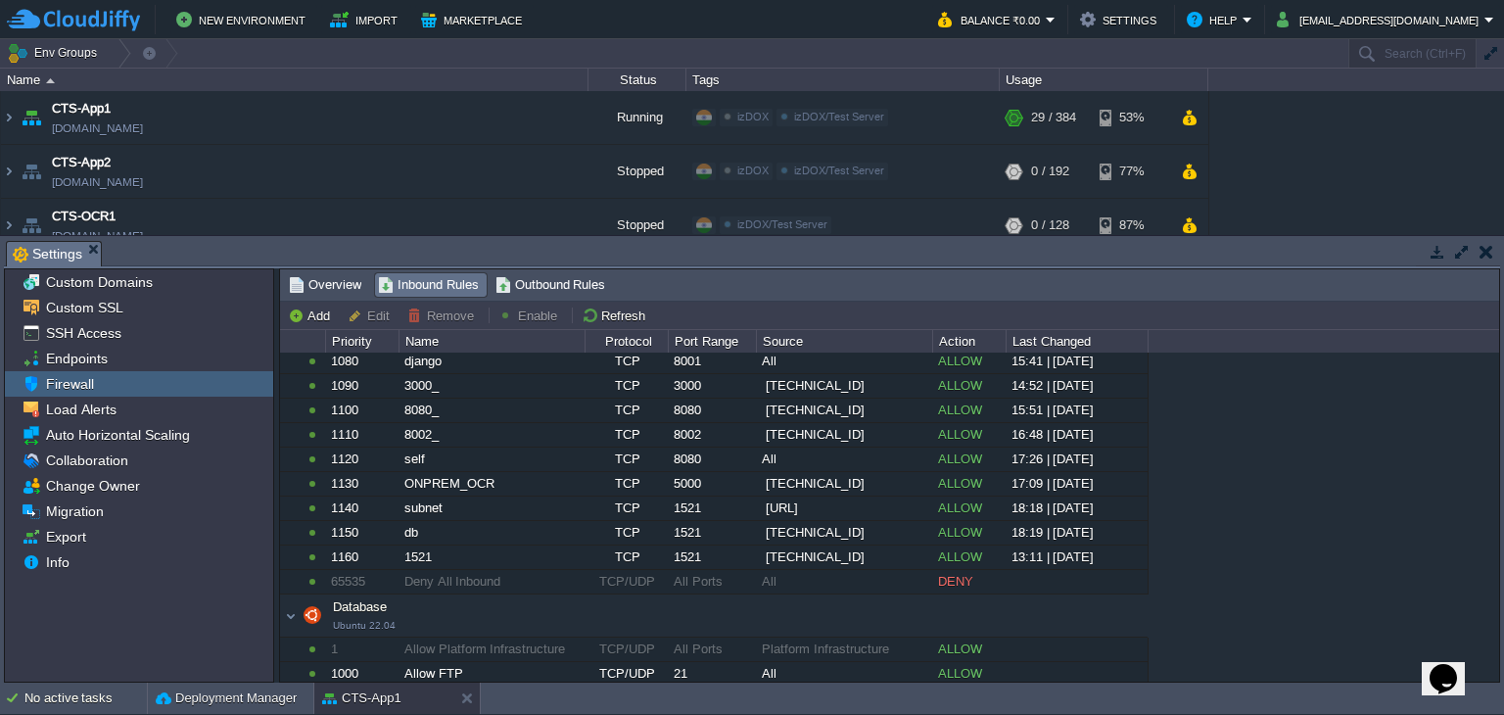
scroll to position [266, 0]
